Goal: Information Seeking & Learning: Understand process/instructions

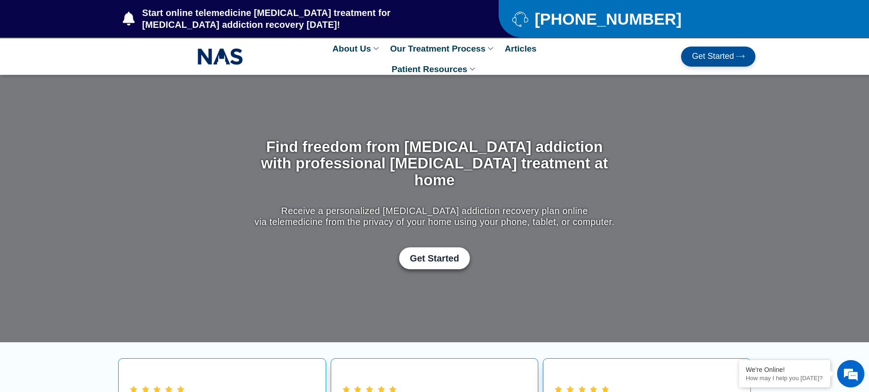
click at [711, 58] on span "Get Started" at bounding box center [713, 56] width 42 height 9
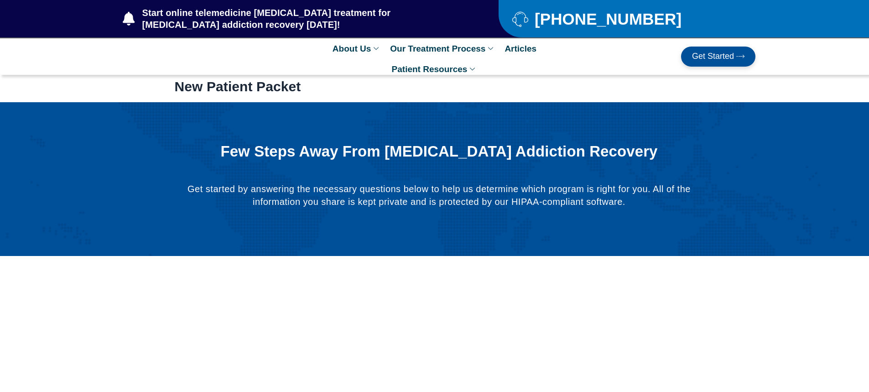
click at [708, 58] on span "Get Started" at bounding box center [713, 56] width 42 height 9
